Goal: Information Seeking & Learning: Learn about a topic

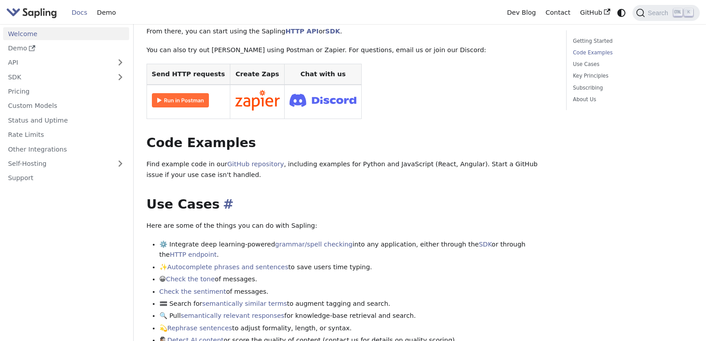
scroll to position [223, 0]
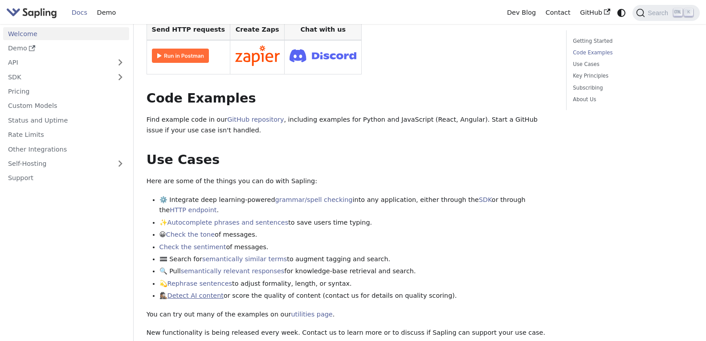
click at [198, 292] on link "Detect AI content" at bounding box center [196, 295] width 56 height 7
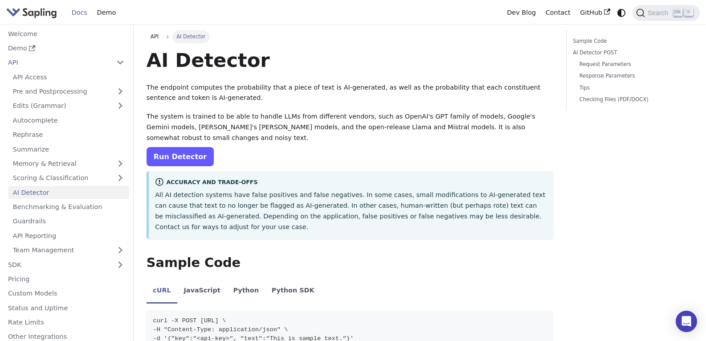
click at [188, 148] on link "Run Detector" at bounding box center [180, 156] width 67 height 19
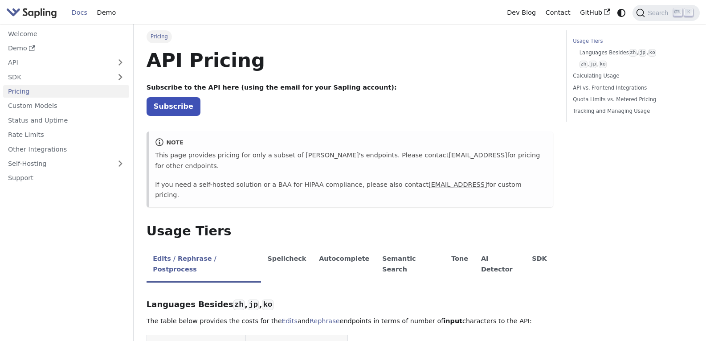
scroll to position [134, 0]
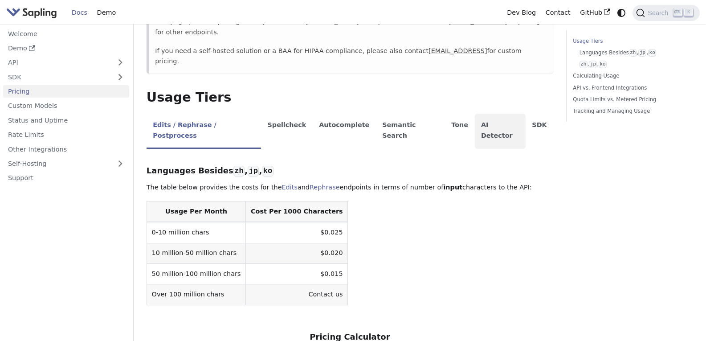
click at [475, 114] on li "AI Detector" at bounding box center [500, 131] width 51 height 35
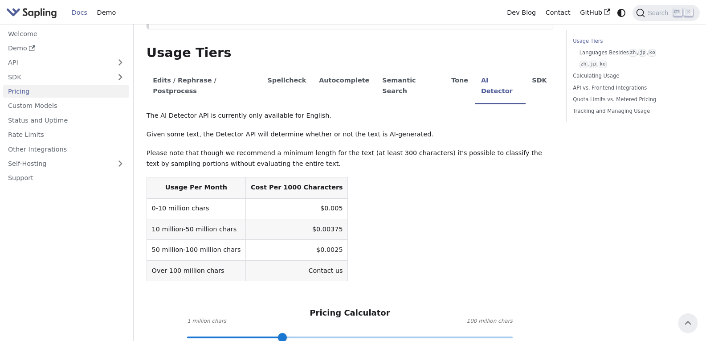
scroll to position [223, 0]
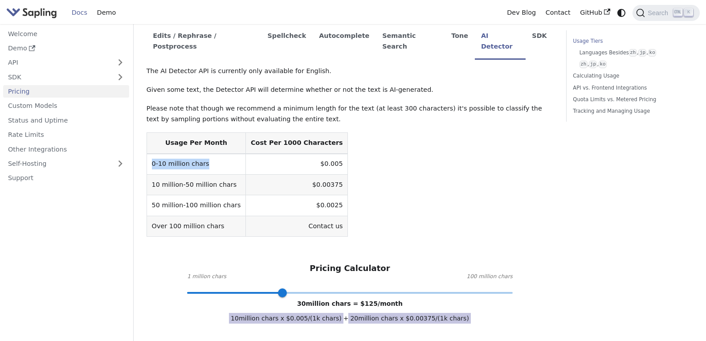
drag, startPoint x: 157, startPoint y: 132, endPoint x: 208, endPoint y: 126, distance: 51.2
click at [208, 154] on td "0-10 million chars" at bounding box center [196, 164] width 99 height 21
click at [380, 132] on table "Usage Per Month Cost Per 1000 Characters 0-10 million chars $0.005 10 million-5…" at bounding box center [350, 184] width 407 height 104
drag, startPoint x: 299, startPoint y: 132, endPoint x: 318, endPoint y: 131, distance: 19.2
click at [318, 154] on td "$0.005" at bounding box center [297, 164] width 102 height 21
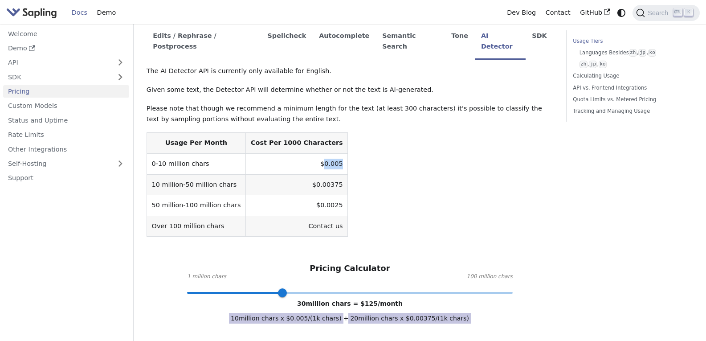
copy td "0.005"
click at [436, 132] on table "Usage Per Month Cost Per 1000 Characters 0-10 million chars $0.005 10 million-5…" at bounding box center [350, 184] width 407 height 104
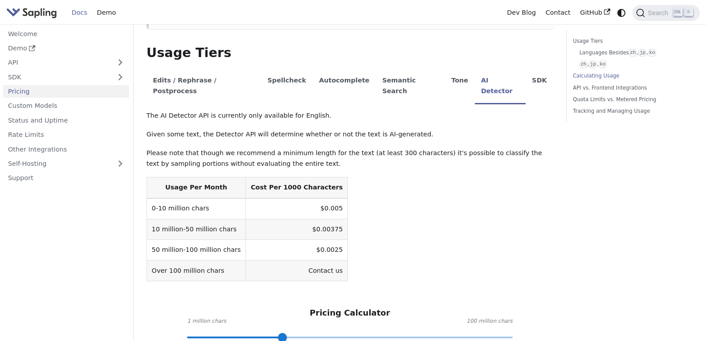
scroll to position [267, 0]
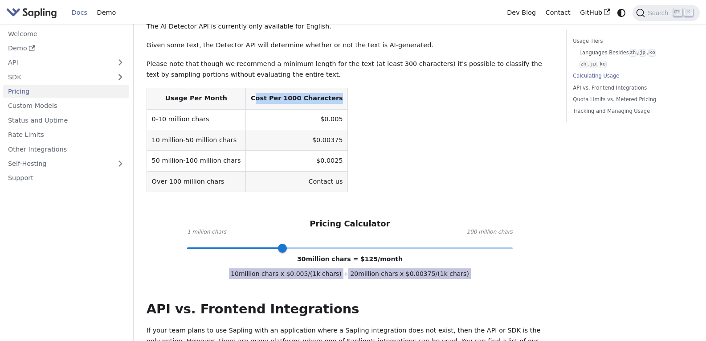
drag, startPoint x: 242, startPoint y: 67, endPoint x: 325, endPoint y: 68, distance: 82.4
click at [325, 88] on table "Usage Per Month Cost Per 1000 Characters 0-10 million chars $0.005 10 million-5…" at bounding box center [350, 140] width 407 height 104
drag, startPoint x: 238, startPoint y: 68, endPoint x: 314, endPoint y: 67, distance: 75.3
click at [314, 88] on th "Cost Per 1000 Characters" at bounding box center [297, 98] width 102 height 21
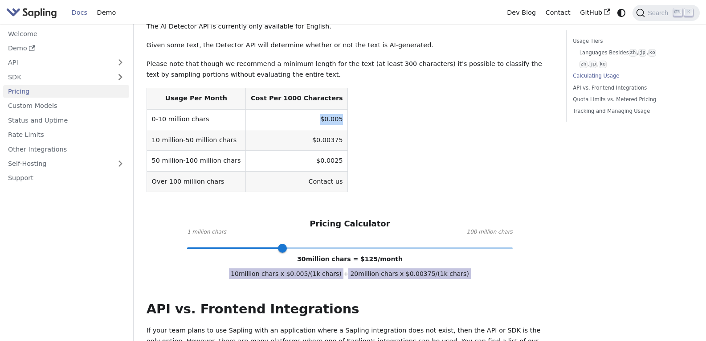
drag, startPoint x: 291, startPoint y: 88, endPoint x: 326, endPoint y: 87, distance: 34.3
click at [326, 88] on table "Usage Per Month Cost Per 1000 Characters 0-10 million chars $0.005 10 million-5…" at bounding box center [350, 140] width 407 height 104
drag, startPoint x: 309, startPoint y: 226, endPoint x: 347, endPoint y: 229, distance: 38.4
click at [347, 255] on span "30 million chars = $ 125 /month" at bounding box center [350, 258] width 106 height 7
click at [338, 301] on h2 "API vs. Frontend Integrations ​" at bounding box center [350, 309] width 407 height 16
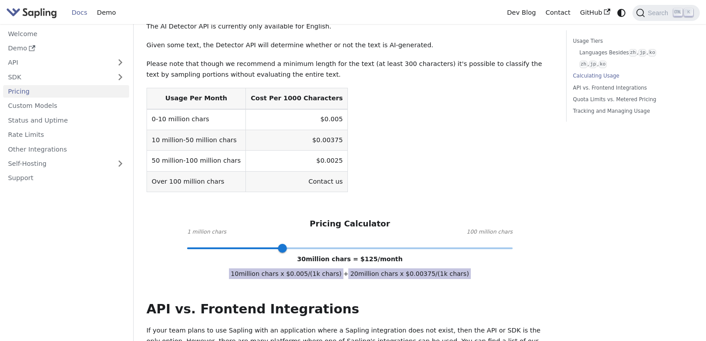
click at [258, 253] on div "API Pricing Subscribe to the API here (using the email for your Sapling account…" at bounding box center [350, 270] width 407 height 978
drag, startPoint x: 243, startPoint y: 246, endPoint x: 314, endPoint y: 245, distance: 70.9
click at [314, 268] on span "10 million chars x $ 0.005 /(1k chars)" at bounding box center [286, 273] width 115 height 11
drag, startPoint x: 316, startPoint y: 246, endPoint x: 329, endPoint y: 244, distance: 12.5
click at [329, 268] on span "10 million chars x $ 0.005 /(1k chars)" at bounding box center [286, 273] width 115 height 11
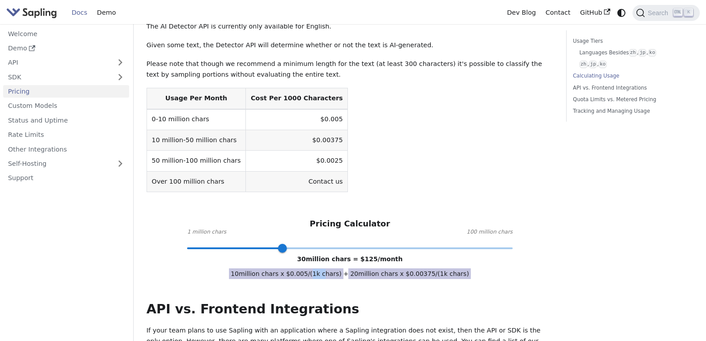
click at [229, 242] on span at bounding box center [350, 248] width 326 height 12
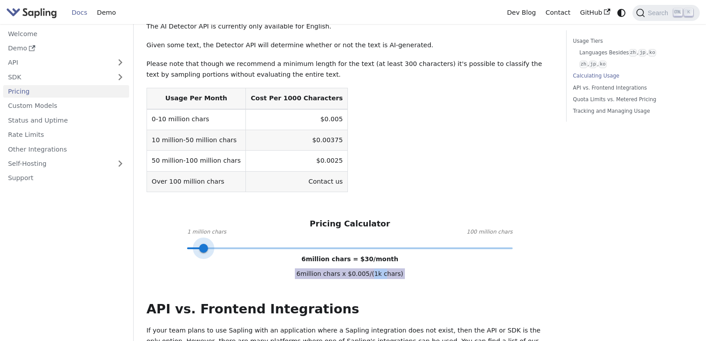
click at [204, 242] on span at bounding box center [350, 248] width 326 height 12
click at [192, 242] on span at bounding box center [350, 248] width 326 height 12
click at [418, 130] on table "Usage Per Month Cost Per 1000 Characters 0-10 million chars $0.005 10 million-5…" at bounding box center [350, 140] width 407 height 104
drag, startPoint x: 407, startPoint y: 231, endPoint x: 304, endPoint y: 227, distance: 102.5
click at [304, 227] on div "API Pricing Subscribe to the API here (using the email for your Sapling account…" at bounding box center [350, 270] width 407 height 978
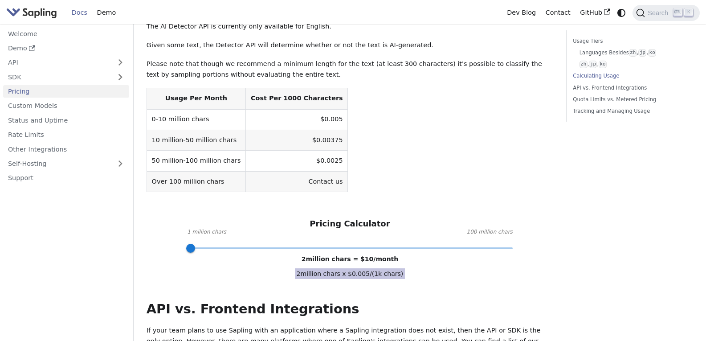
click at [275, 263] on div "API Pricing Subscribe to the API here (using the email for your Sapling account…" at bounding box center [350, 270] width 407 height 978
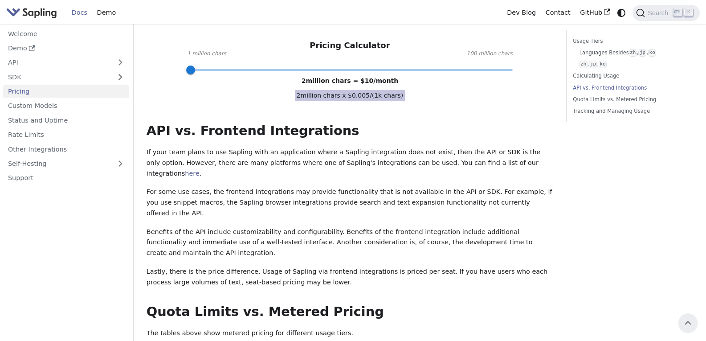
scroll to position [401, 0]
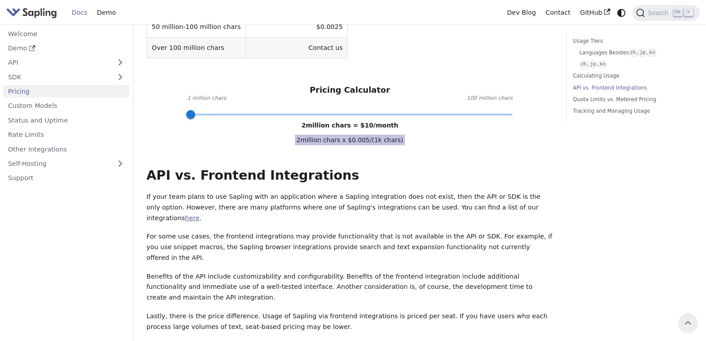
click at [199, 214] on link "here" at bounding box center [192, 217] width 14 height 7
click at [366, 231] on p "For some use cases, the frontend integrations may provide functionality that is…" at bounding box center [350, 247] width 407 height 32
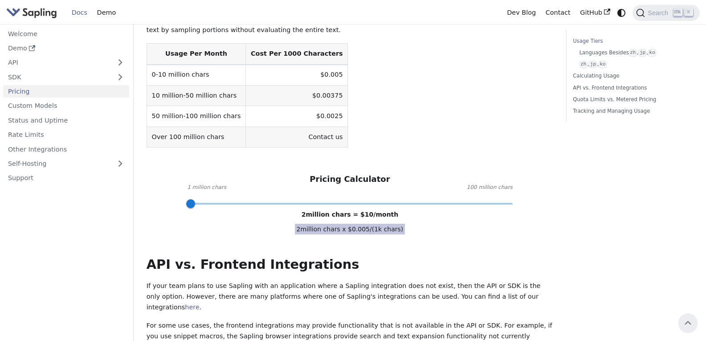
scroll to position [223, 0]
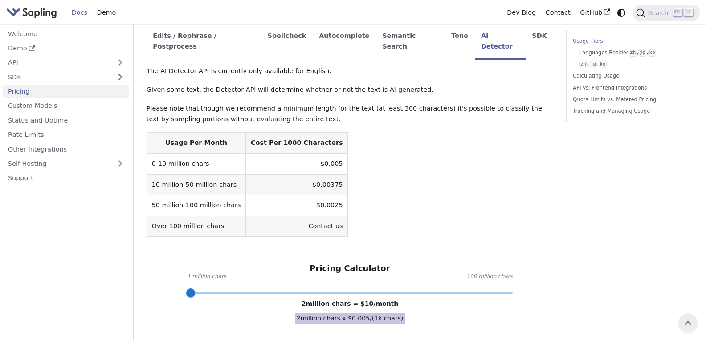
click at [364, 85] on p "Given some text, the Detector API will determine whether or not the text is AI-…" at bounding box center [350, 90] width 407 height 11
click at [425, 179] on table "Usage Per Month Cost Per 1000 Characters 0-10 million chars $0.005 10 million-5…" at bounding box center [350, 184] width 407 height 104
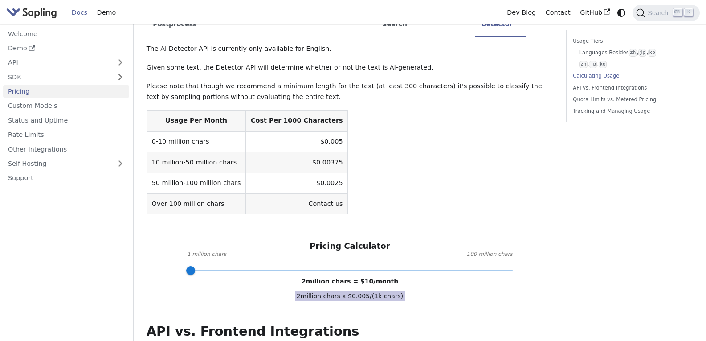
scroll to position [290, 0]
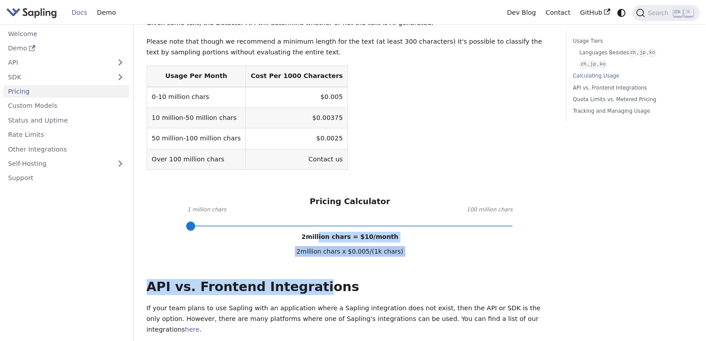
drag, startPoint x: 305, startPoint y: 202, endPoint x: 326, endPoint y: 203, distance: 21.0
click at [324, 203] on div "API Pricing Subscribe to the API here (using the email for your Sapling account…" at bounding box center [350, 247] width 407 height 978
click at [332, 233] on span "2 million chars = $ 10 /month" at bounding box center [350, 236] width 97 height 7
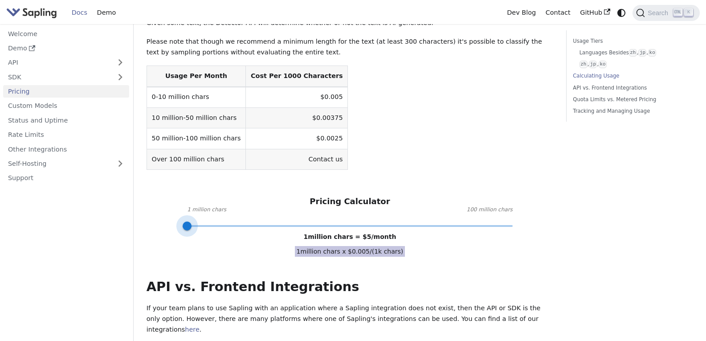
drag, startPoint x: 191, startPoint y: 192, endPoint x: 175, endPoint y: 190, distance: 16.3
click at [175, 196] on div "Pricing Calculator 1 million chars 100 million chars 1 million chars = $ 5 /mon…" at bounding box center [350, 210] width 407 height 29
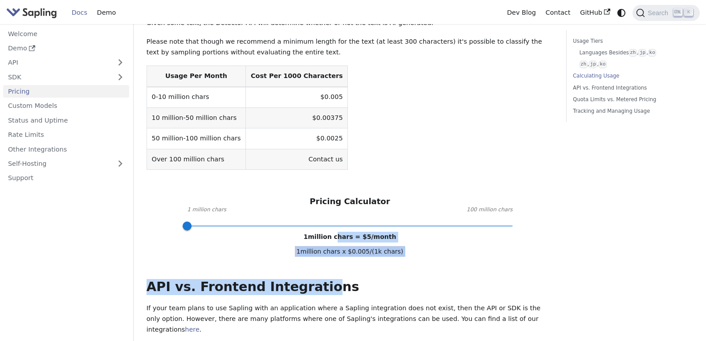
drag, startPoint x: 309, startPoint y: 204, endPoint x: 336, endPoint y: 202, distance: 27.2
click at [336, 202] on div "API Pricing Subscribe to the API here (using the email for your Sapling account…" at bounding box center [350, 247] width 407 height 978
click at [336, 233] on span "1 million chars = $ 5 /month" at bounding box center [350, 236] width 93 height 7
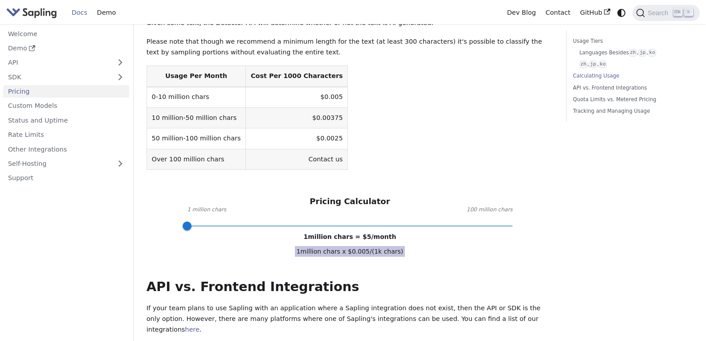
type input "3"
click at [195, 221] on span at bounding box center [193, 225] width 9 height 9
